Goal: Task Accomplishment & Management: Use online tool/utility

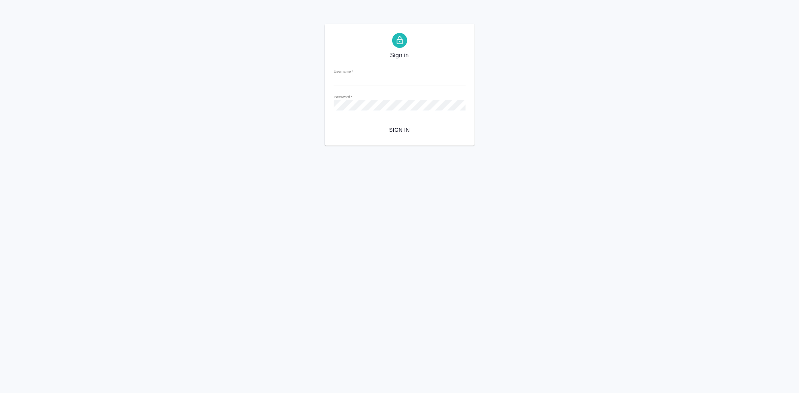
type input "[PERSON_NAME][EMAIL_ADDRESS][DOMAIN_NAME]"
click at [405, 128] on span "Sign in" at bounding box center [400, 129] width 120 height 9
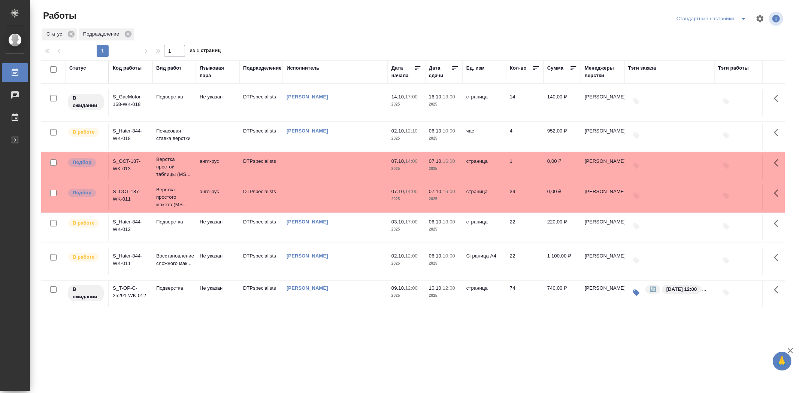
click at [132, 133] on td "S_Haier-844-WK-018" at bounding box center [130, 137] width 43 height 26
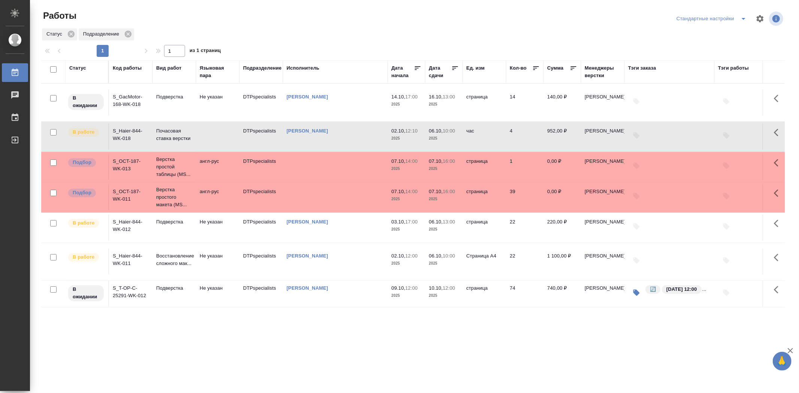
click at [133, 261] on td "S_Haier-844-WK-011" at bounding box center [130, 262] width 43 height 26
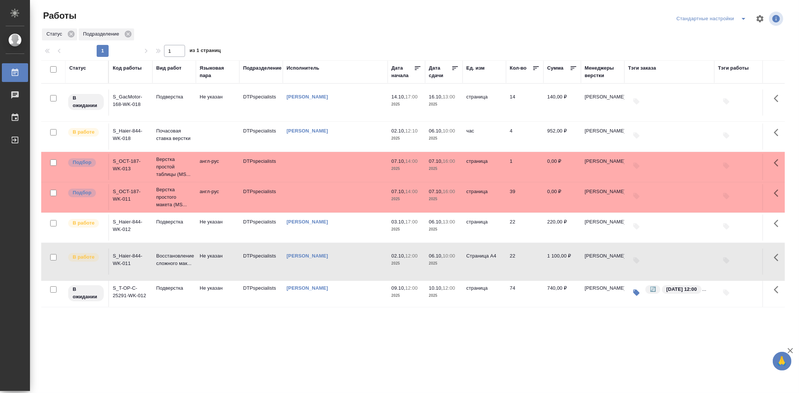
click at [133, 261] on td "S_Haier-844-WK-011" at bounding box center [130, 262] width 43 height 26
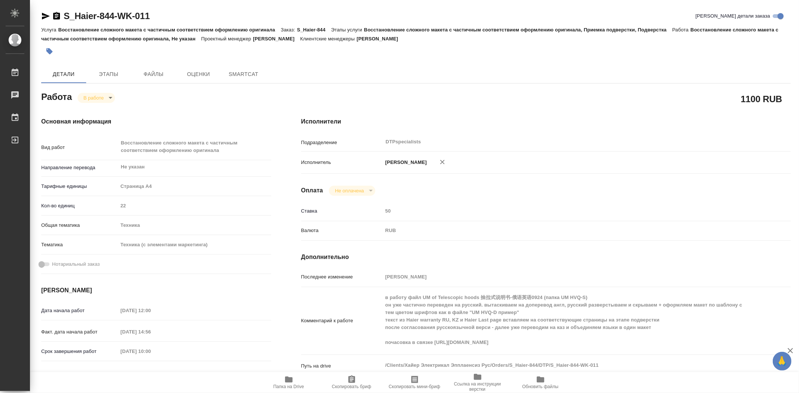
type textarea "x"
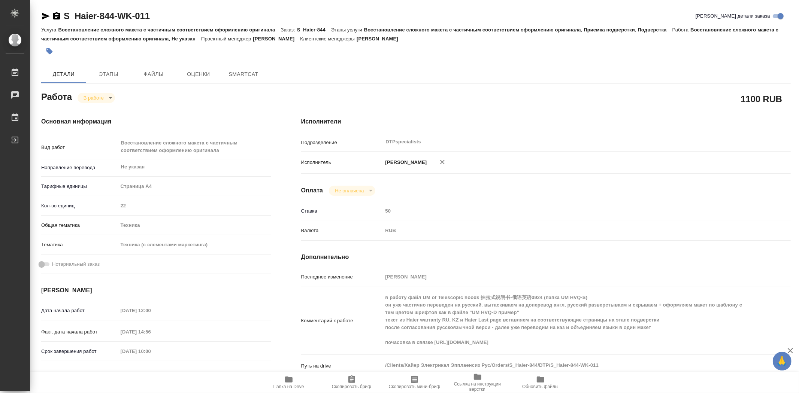
type textarea "x"
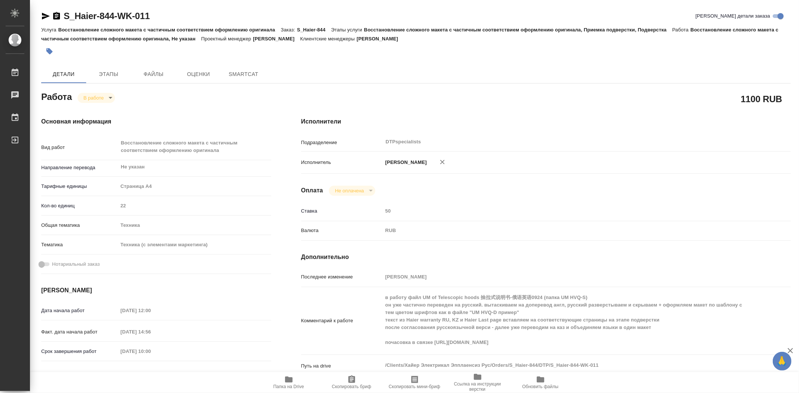
type textarea "x"
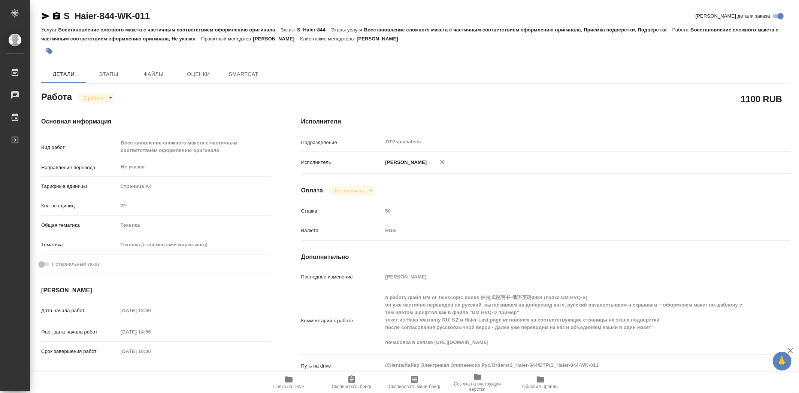
type textarea "x"
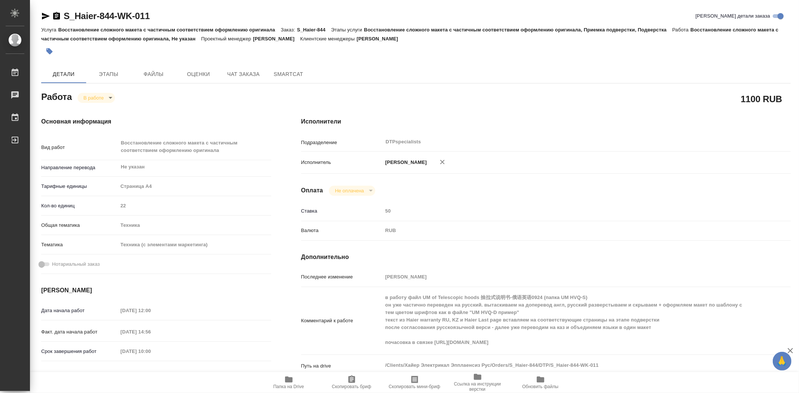
type textarea "x"
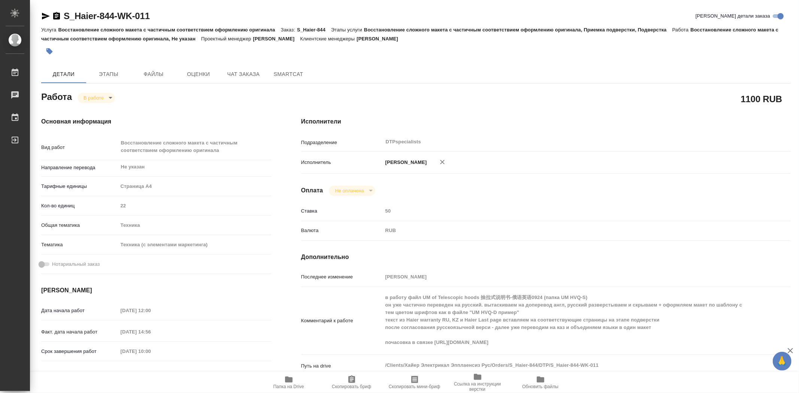
type textarea "x"
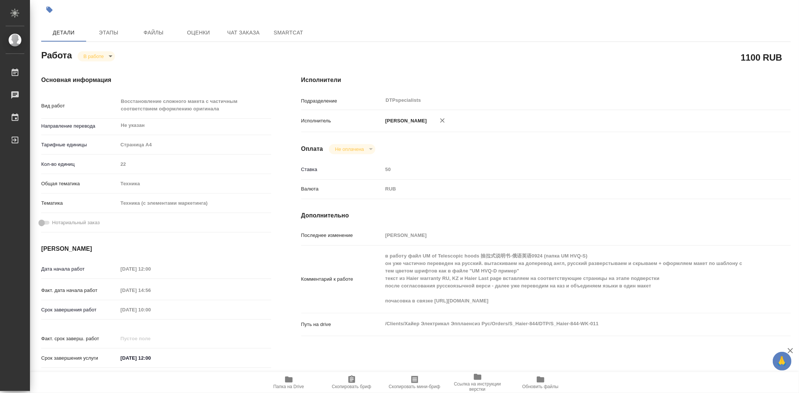
scroll to position [83, 0]
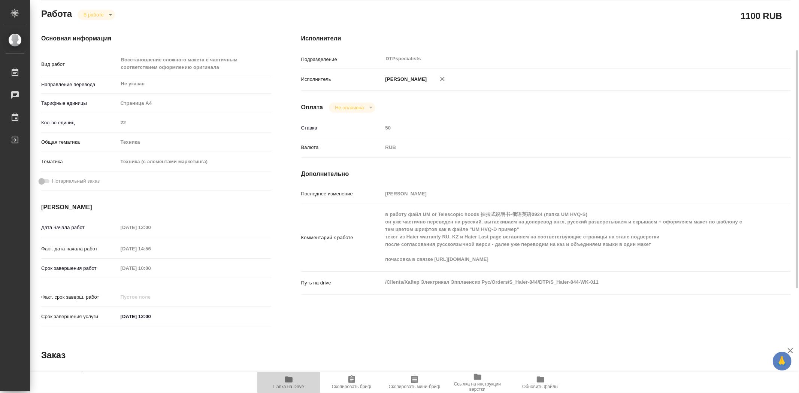
click at [298, 386] on span "Папка на Drive" at bounding box center [288, 386] width 31 height 5
